Goal: Task Accomplishment & Management: Use online tool/utility

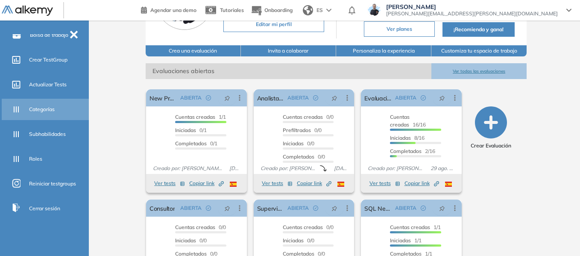
scroll to position [143, 0]
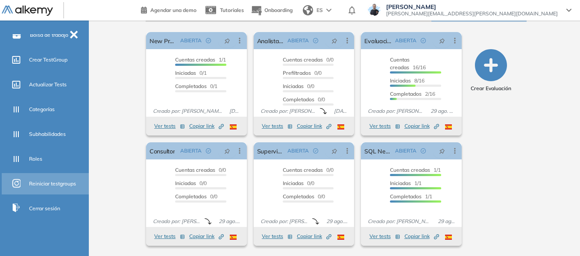
click at [60, 180] on span "Reiniciar testgroups" at bounding box center [52, 184] width 47 height 8
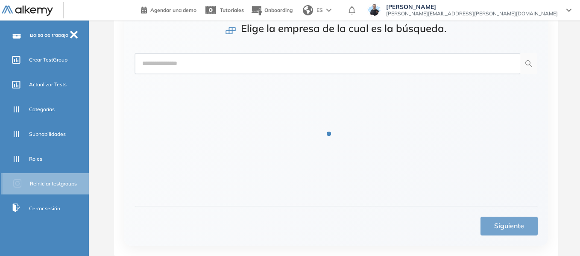
scroll to position [37, 0]
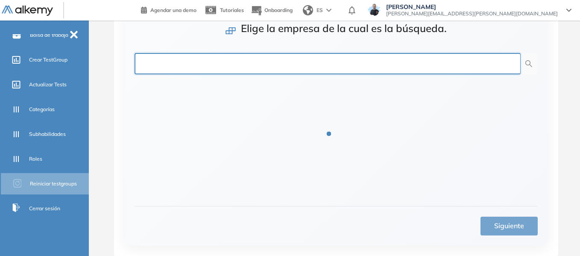
click at [259, 66] on input "text" at bounding box center [328, 63] width 386 height 21
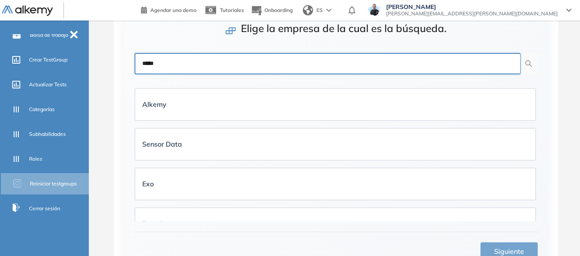
type input "*****"
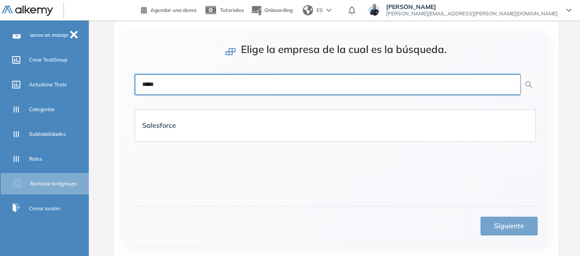
scroll to position [16, 0]
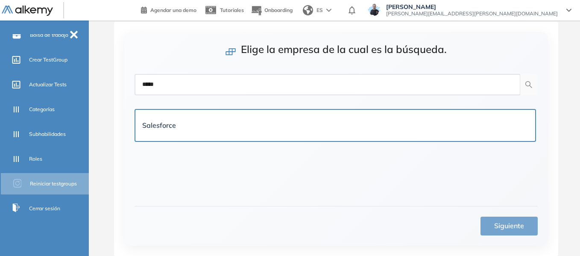
click at [264, 135] on div "Salesforce" at bounding box center [335, 125] width 400 height 31
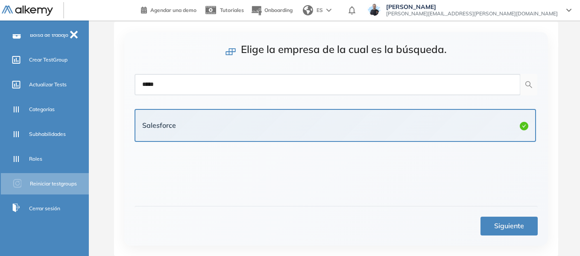
click at [498, 228] on span "Siguiente" at bounding box center [509, 225] width 30 height 11
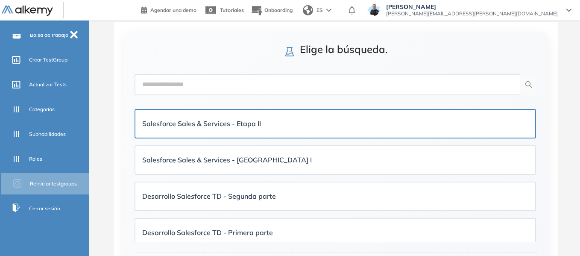
click at [230, 127] on strong "Salesforce Sales & Services - Etapa II" at bounding box center [201, 123] width 119 height 9
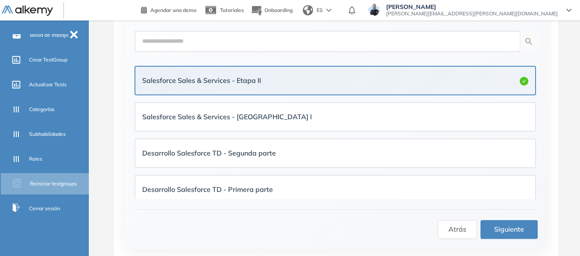
scroll to position [62, 0]
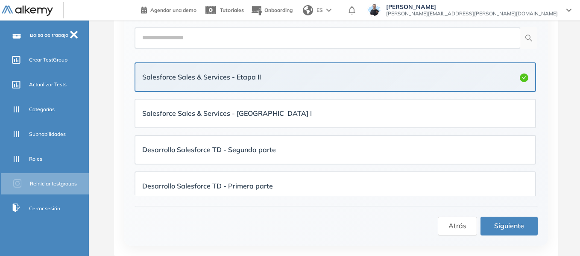
click at [518, 220] on button "Siguiente" at bounding box center [509, 226] width 57 height 19
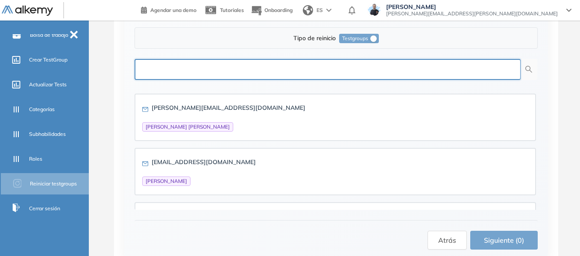
click at [400, 75] on input "text" at bounding box center [328, 69] width 386 height 21
paste input "**********"
type input "**********"
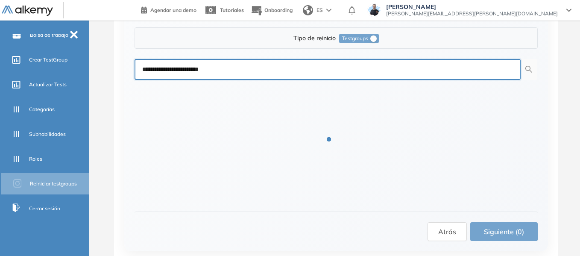
scroll to position [16, 0]
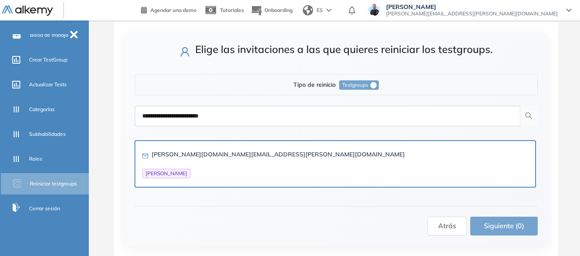
click at [188, 166] on div "[PERSON_NAME][DOMAIN_NAME][EMAIL_ADDRESS][PERSON_NAME][DOMAIN_NAME] [PERSON_NAM…" at bounding box center [273, 164] width 263 height 29
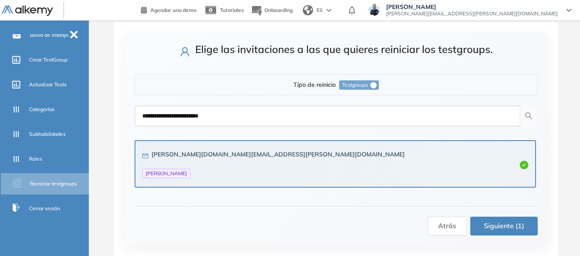
click at [503, 227] on span "Siguiente (1)" at bounding box center [504, 225] width 40 height 11
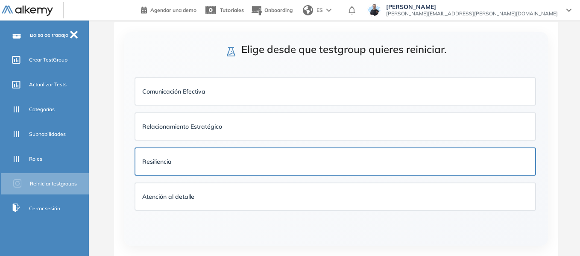
click at [182, 169] on div "Resiliencia" at bounding box center [335, 161] width 400 height 26
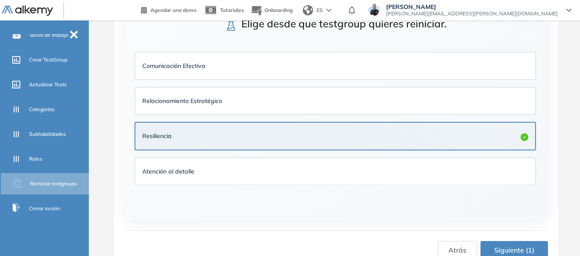
scroll to position [56, 0]
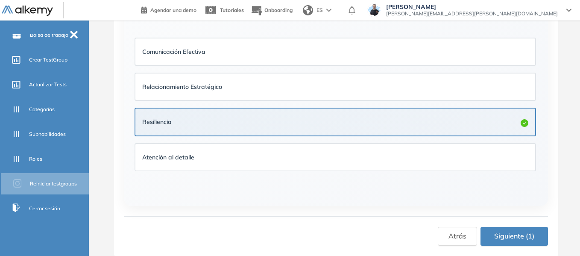
click at [506, 235] on span "Siguiente (1)" at bounding box center [514, 236] width 40 height 11
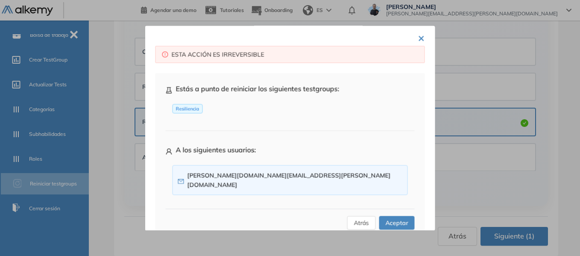
click at [394, 218] on span "Aceptar" at bounding box center [397, 222] width 23 height 9
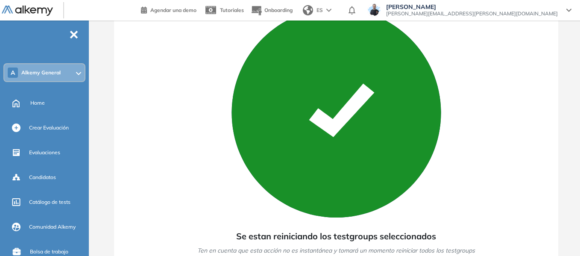
scroll to position [0, 0]
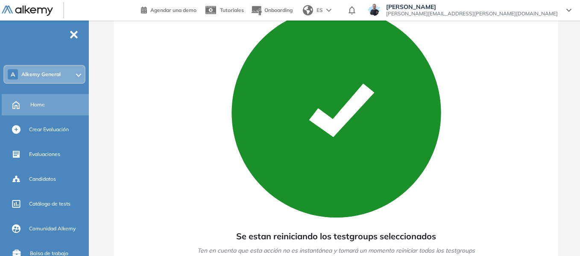
click at [34, 105] on span "Home" at bounding box center [37, 105] width 15 height 8
